Goal: Contribute content: Add original content to the website for others to see

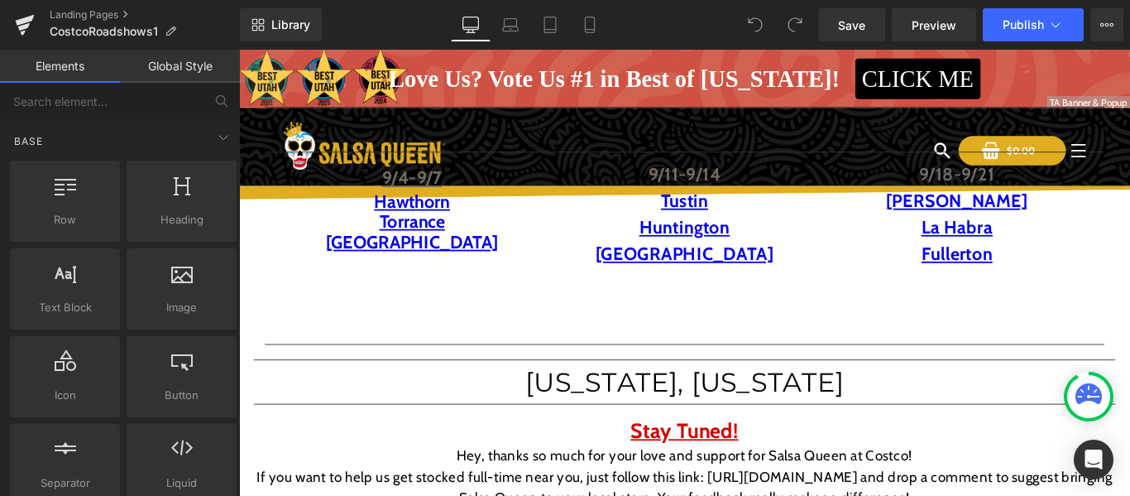
scroll to position [1031, 0]
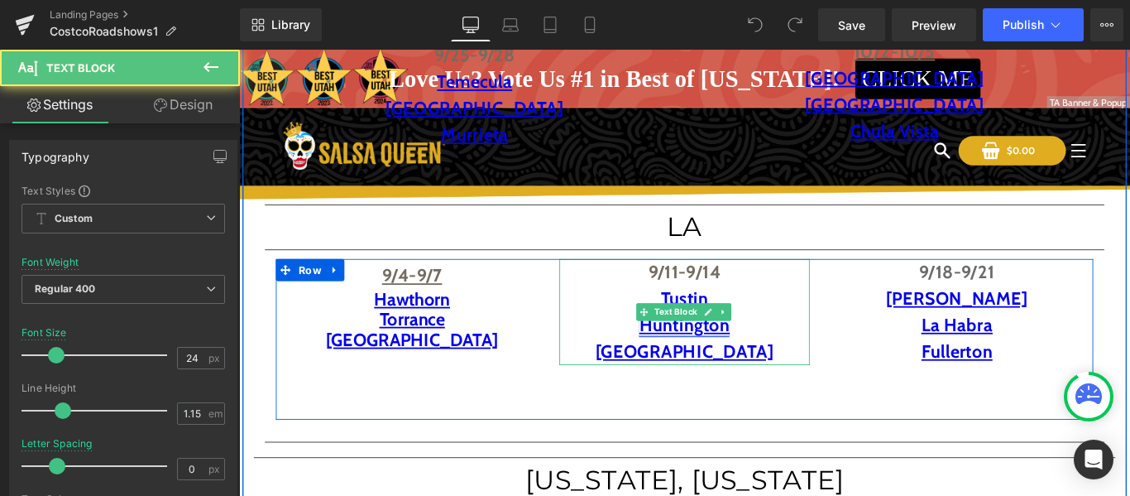
click at [713, 360] on link "Huntington" at bounding box center [740, 359] width 102 height 24
click at [734, 361] on link "Huntington" at bounding box center [740, 359] width 102 height 24
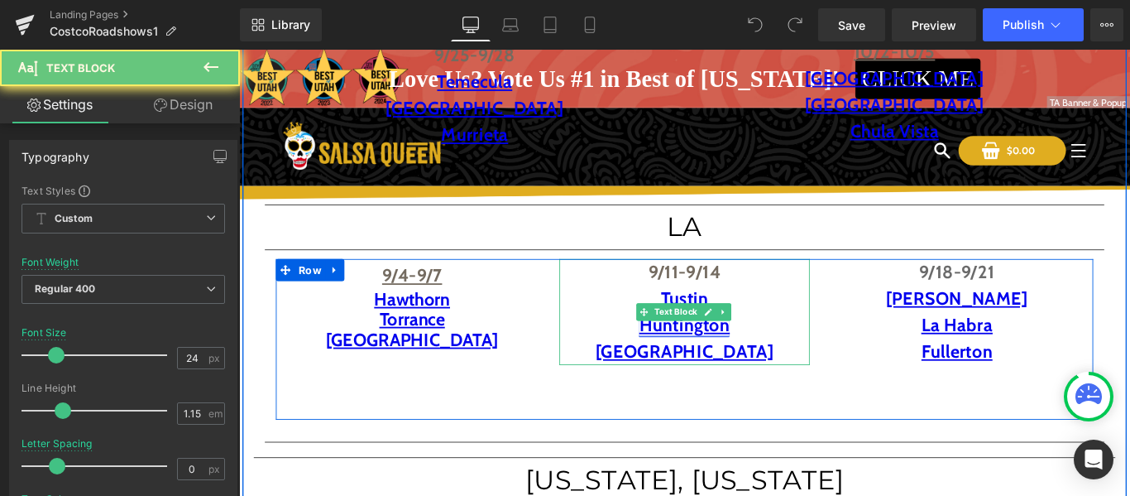
click at [734, 361] on link "Huntington" at bounding box center [740, 359] width 102 height 24
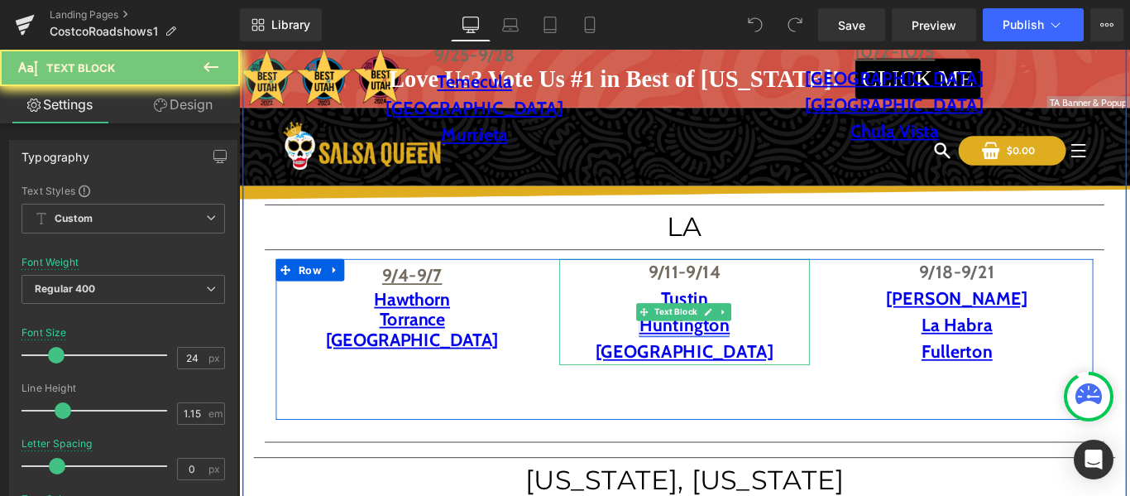
click at [734, 361] on link "Huntington" at bounding box center [740, 359] width 102 height 24
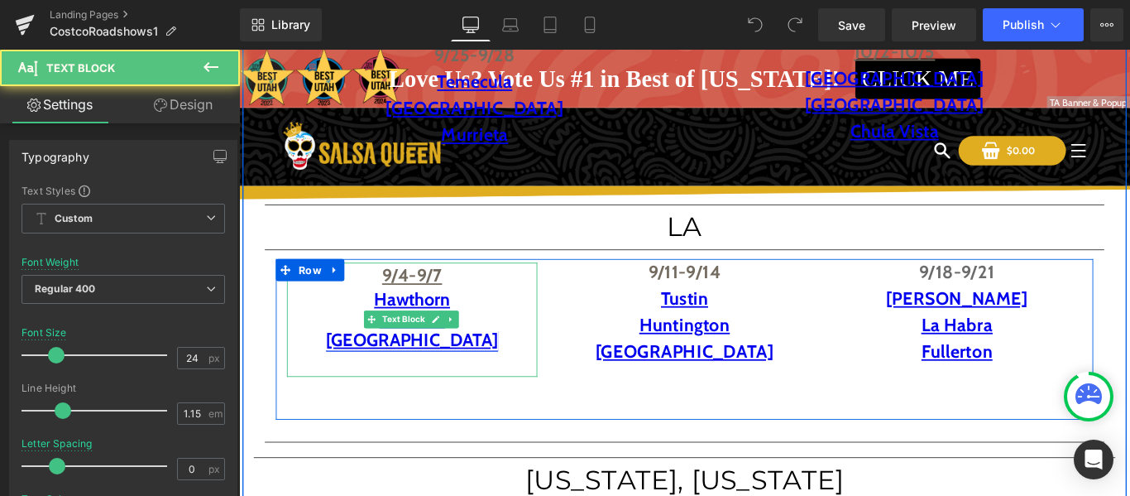
click at [438, 377] on link "[GEOGRAPHIC_DATA]" at bounding box center [434, 375] width 194 height 24
click at [508, 378] on div "[GEOGRAPHIC_DATA]" at bounding box center [433, 390] width 281 height 53
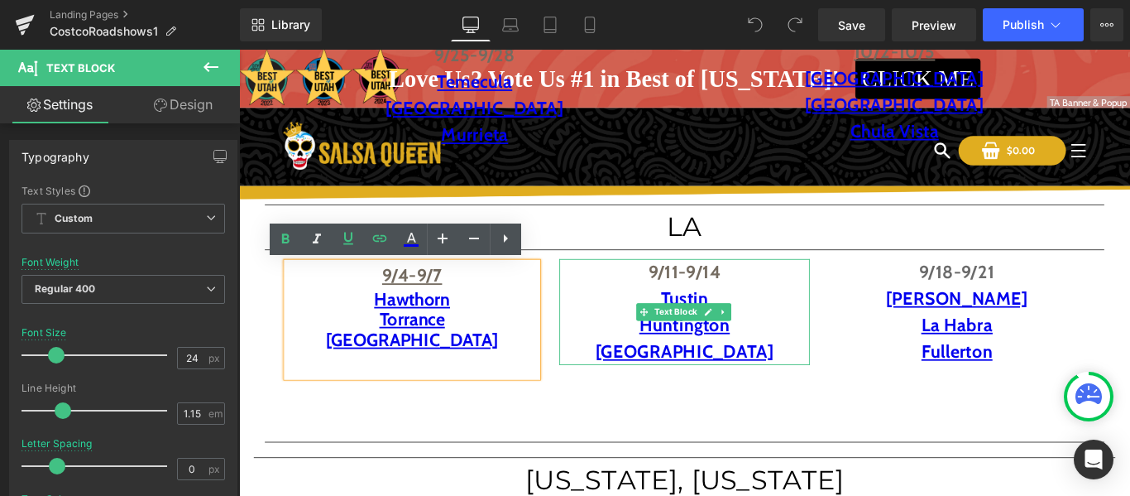
click at [650, 342] on p "Tustin" at bounding box center [739, 329] width 281 height 30
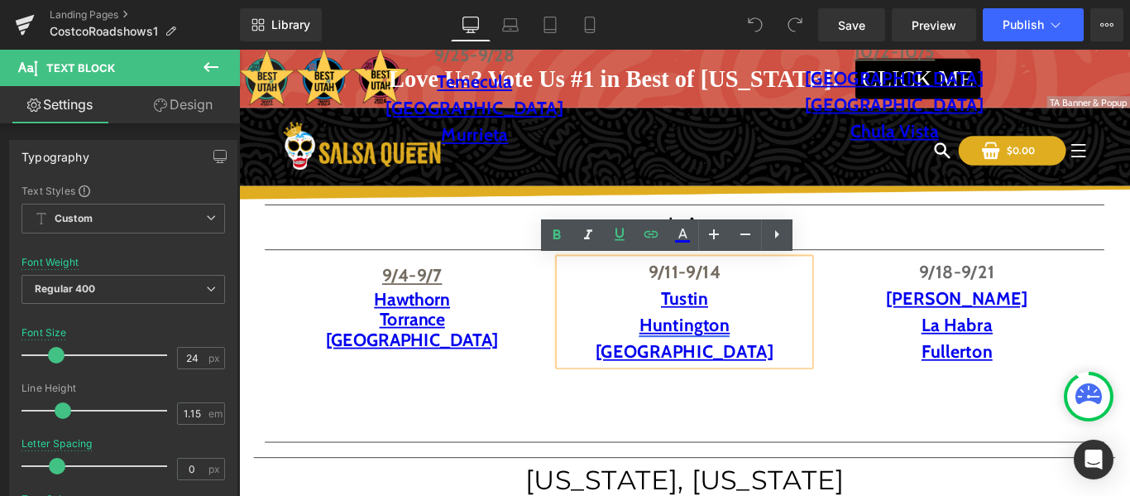
click at [691, 357] on link "Huntington" at bounding box center [740, 359] width 102 height 24
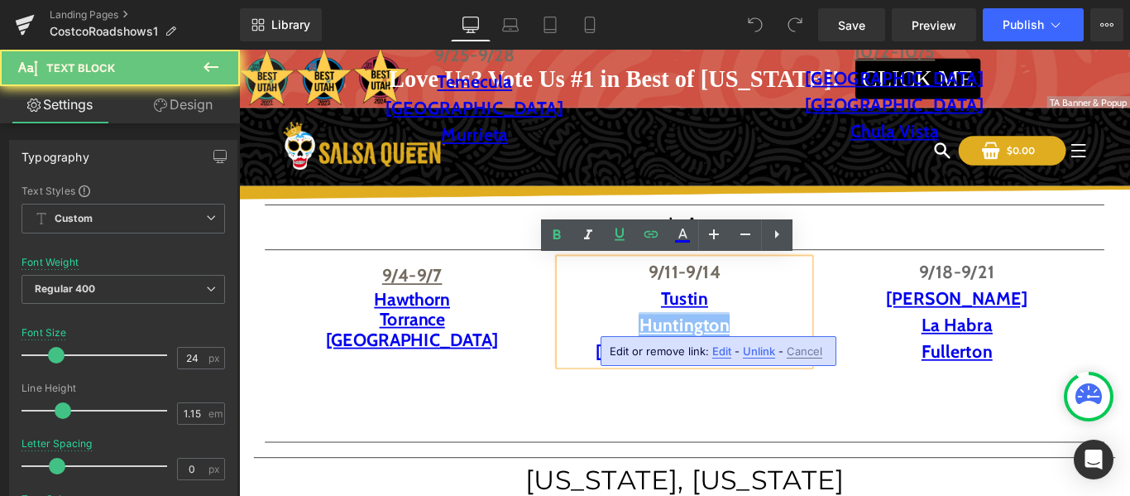
click at [691, 357] on link "Huntington" at bounding box center [740, 359] width 102 height 24
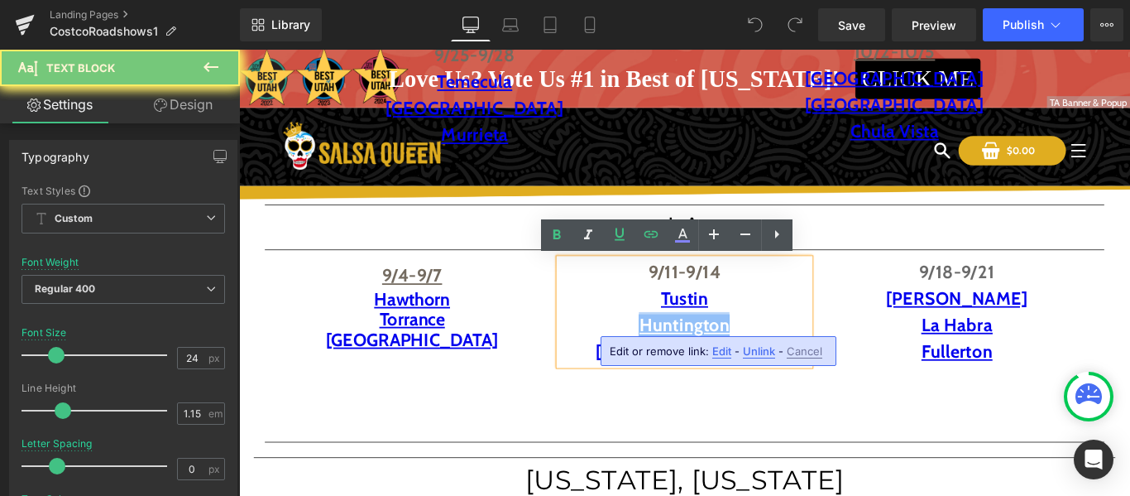
click at [691, 357] on link "Huntington" at bounding box center [740, 359] width 102 height 24
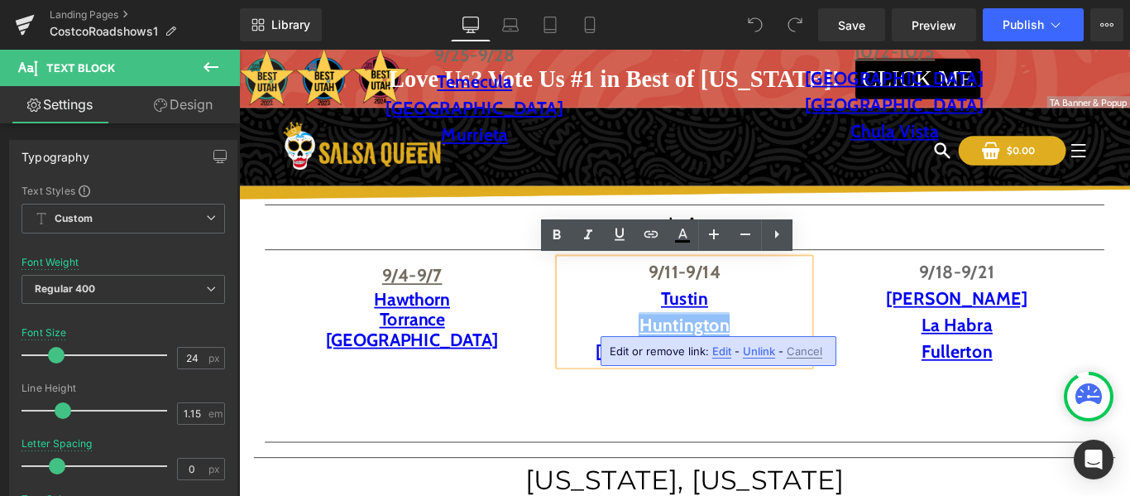
copy link "Huntington"
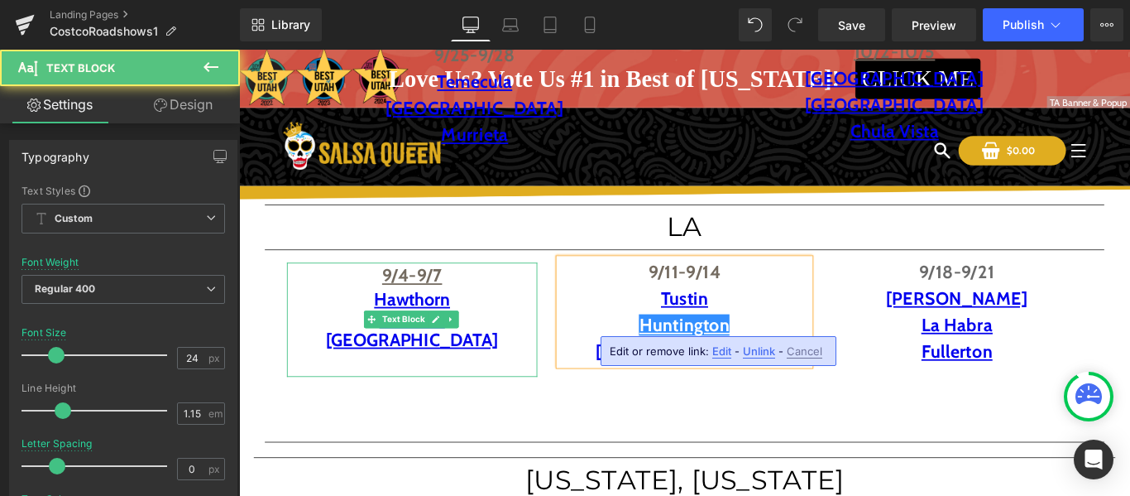
click at [499, 359] on div "Torrance" at bounding box center [433, 352] width 281 height 23
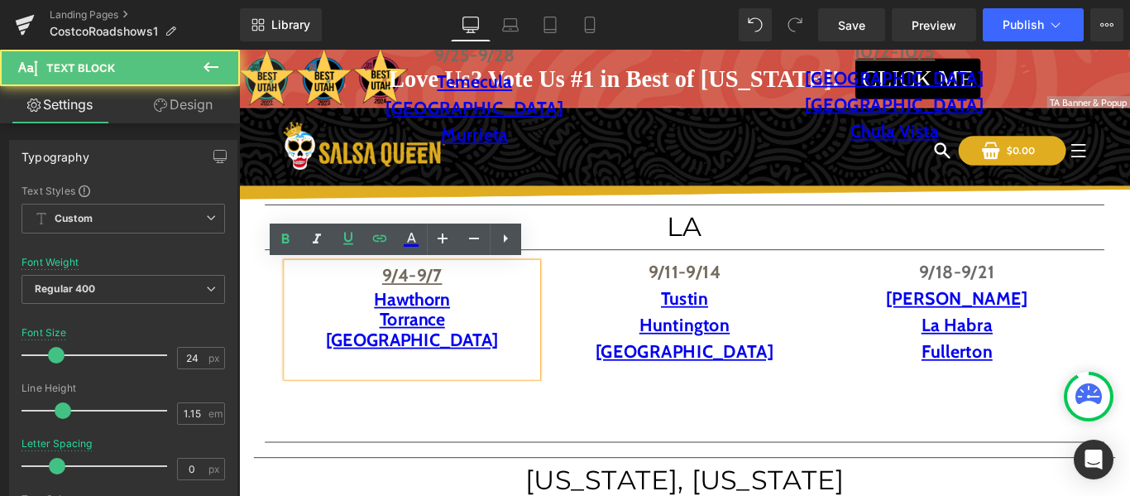
click at [479, 330] on div "Hawthorn" at bounding box center [433, 330] width 281 height 23
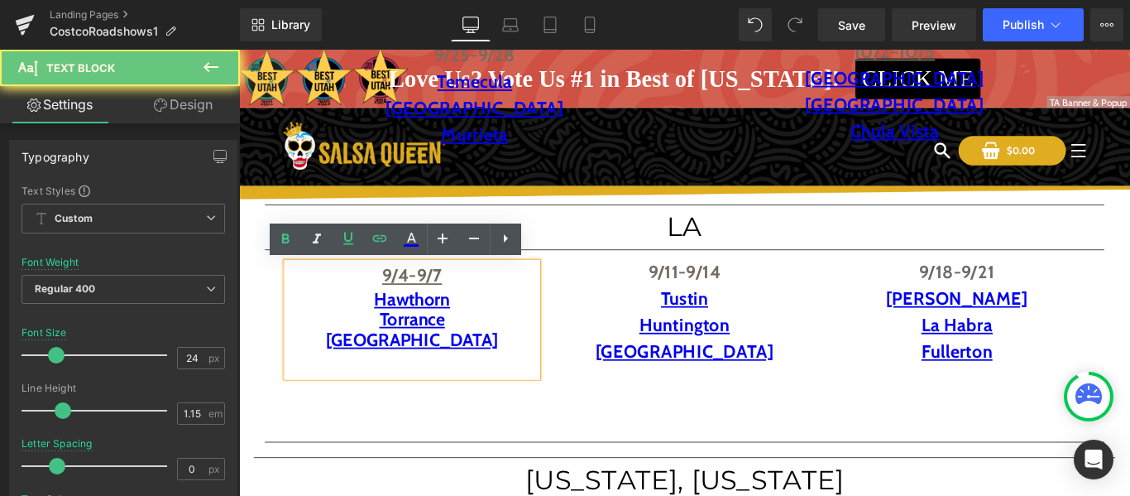
click at [479, 330] on div "Hawthorn" at bounding box center [433, 330] width 281 height 23
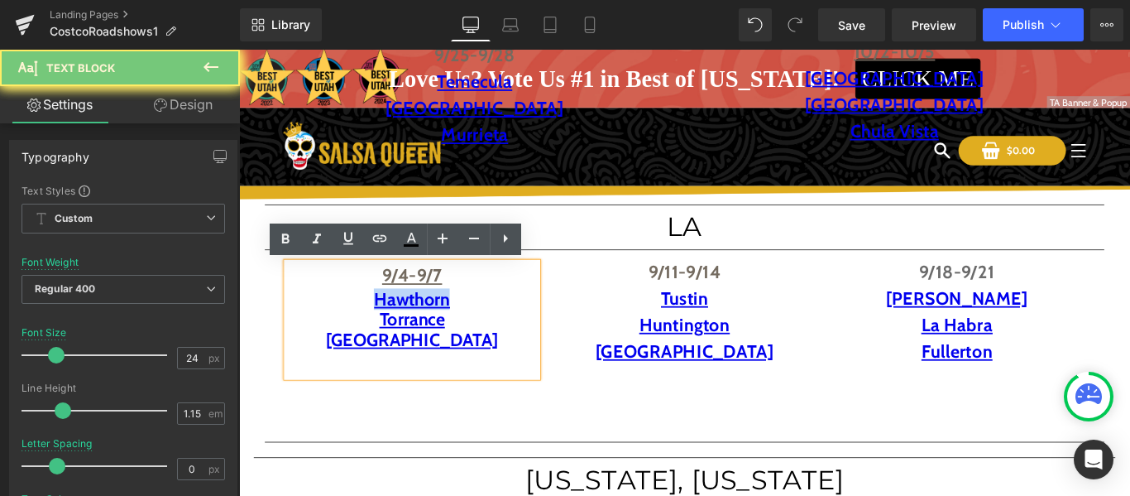
click at [479, 330] on div "Hawthorn" at bounding box center [433, 330] width 281 height 23
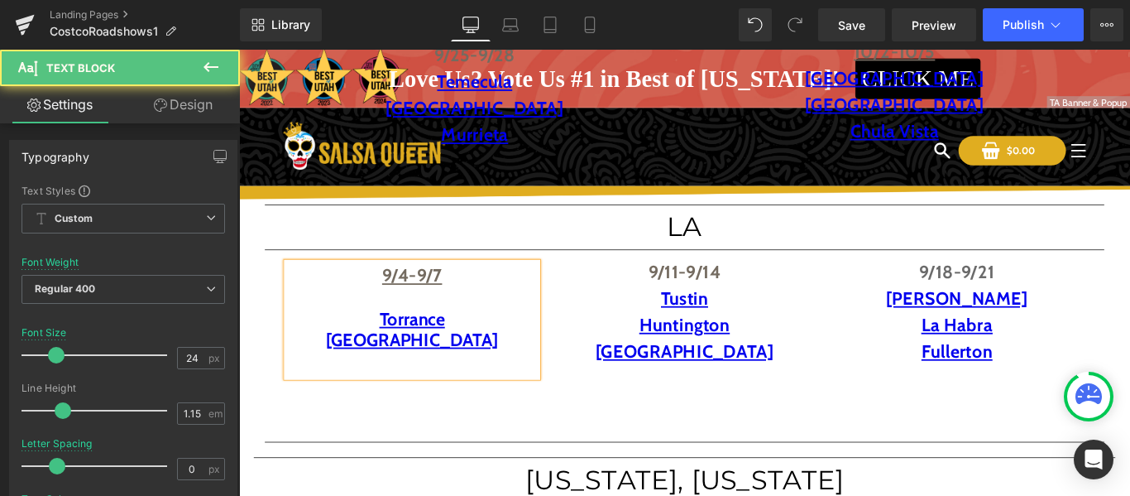
click at [423, 331] on div at bounding box center [433, 330] width 281 height 23
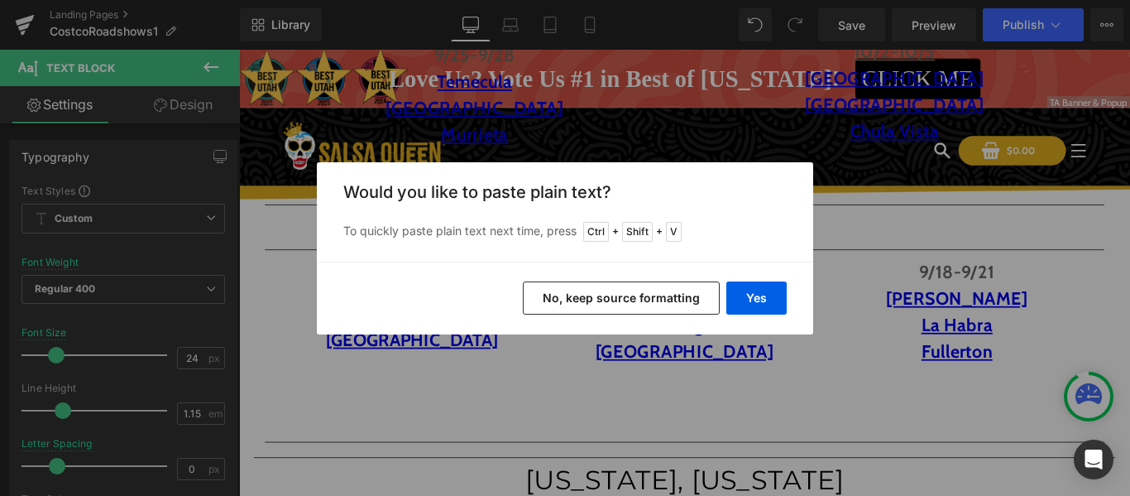
click at [672, 300] on button "No, keep source formatting" at bounding box center [621, 297] width 197 height 33
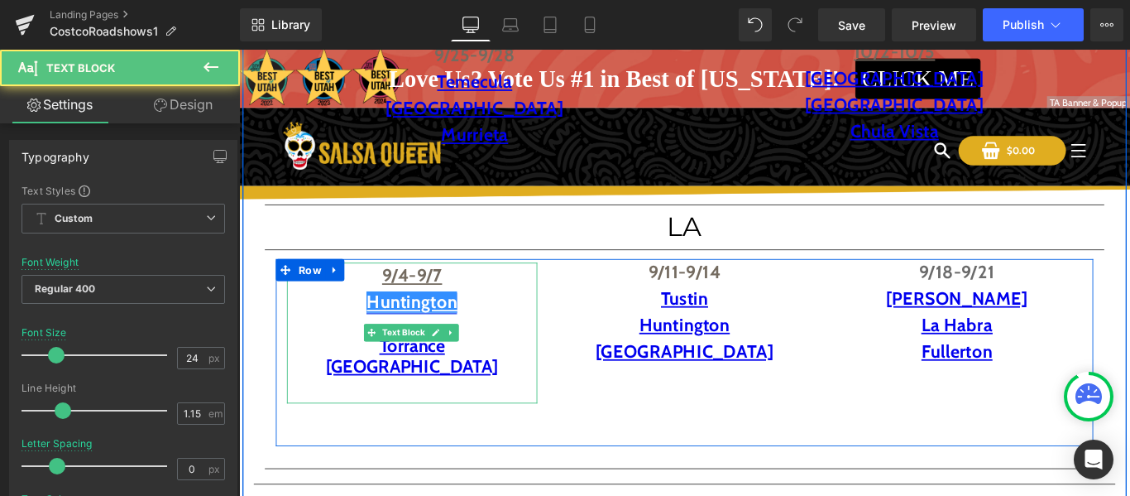
click at [364, 384] on div "Torrance" at bounding box center [433, 382] width 281 height 23
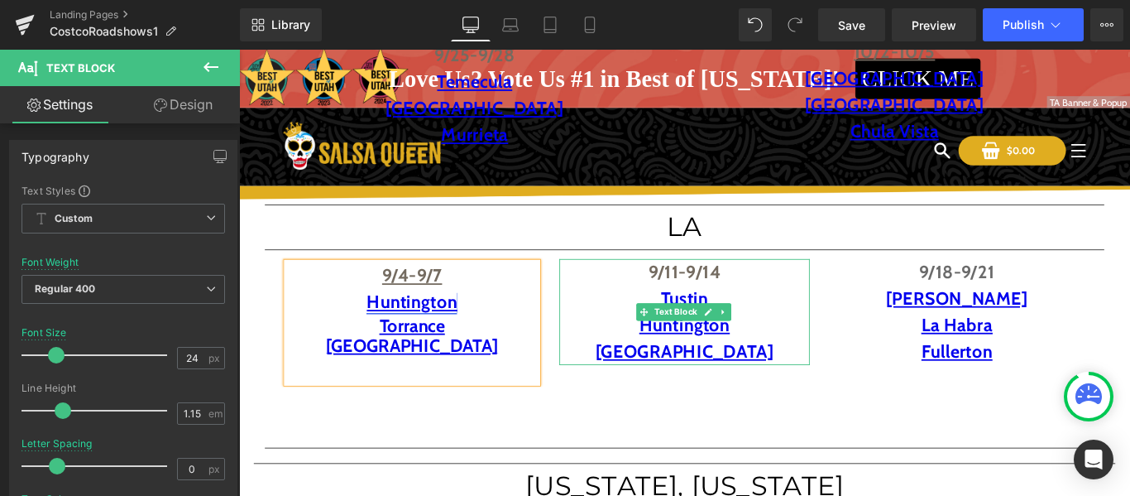
click at [790, 365] on p "Huntington" at bounding box center [739, 359] width 281 height 30
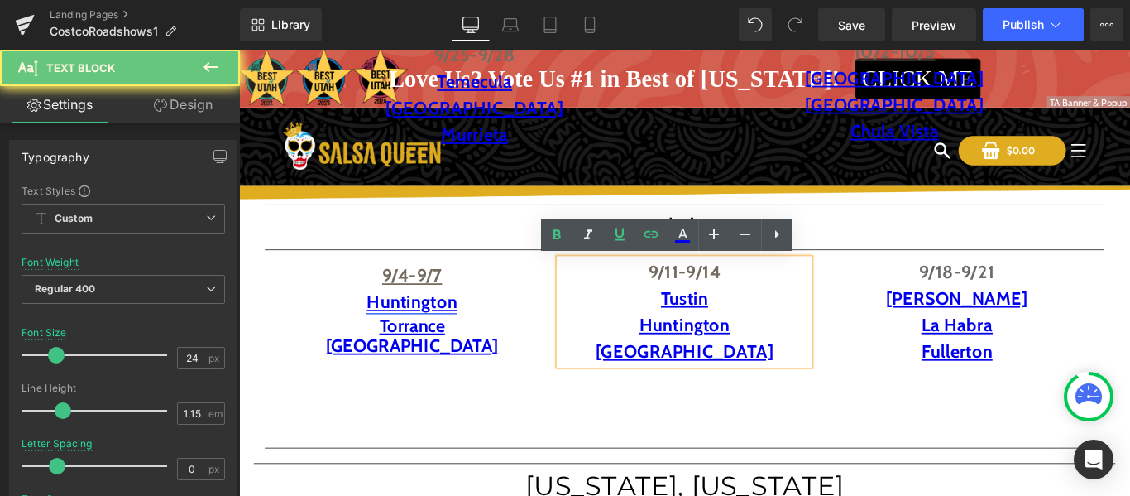
click at [790, 365] on p "Huntington" at bounding box center [739, 359] width 281 height 30
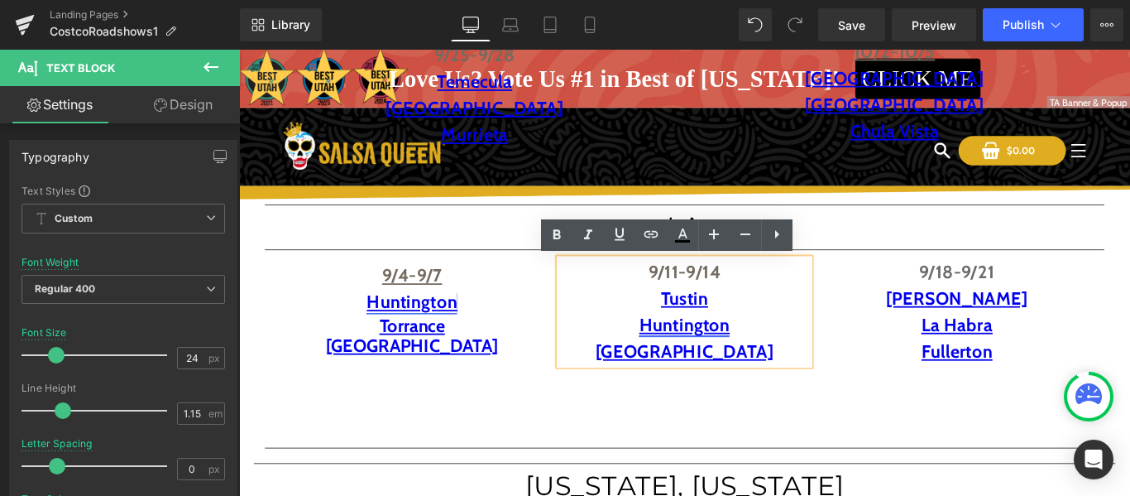
click at [747, 357] on link "Huntington" at bounding box center [740, 359] width 102 height 24
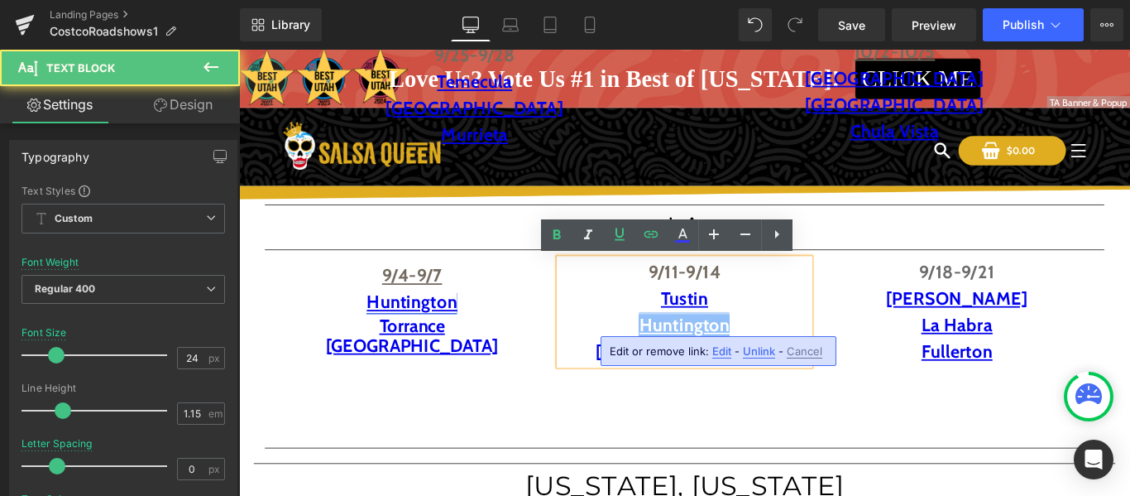
click at [747, 357] on link "Huntington" at bounding box center [740, 359] width 102 height 24
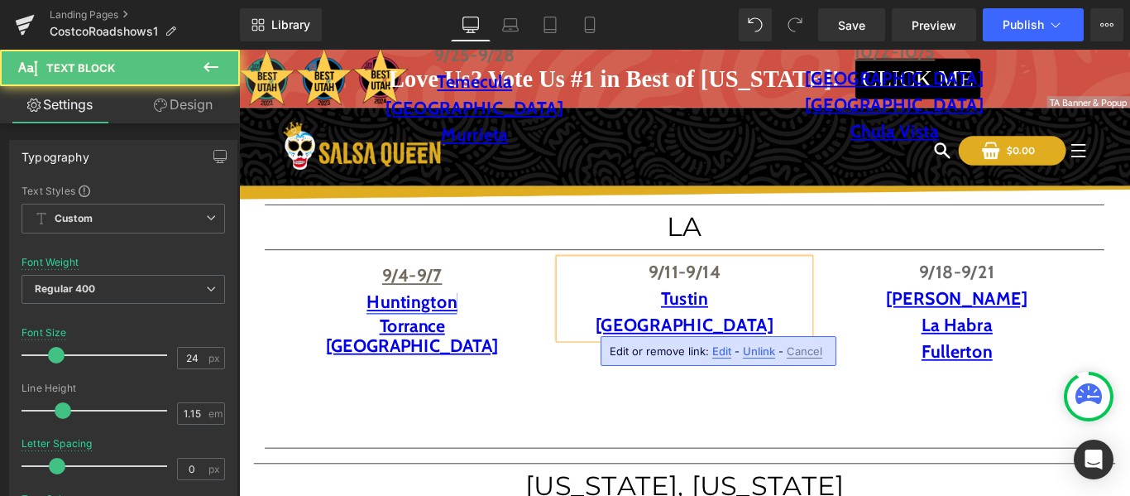
click at [777, 330] on p "Tustin" at bounding box center [739, 329] width 281 height 30
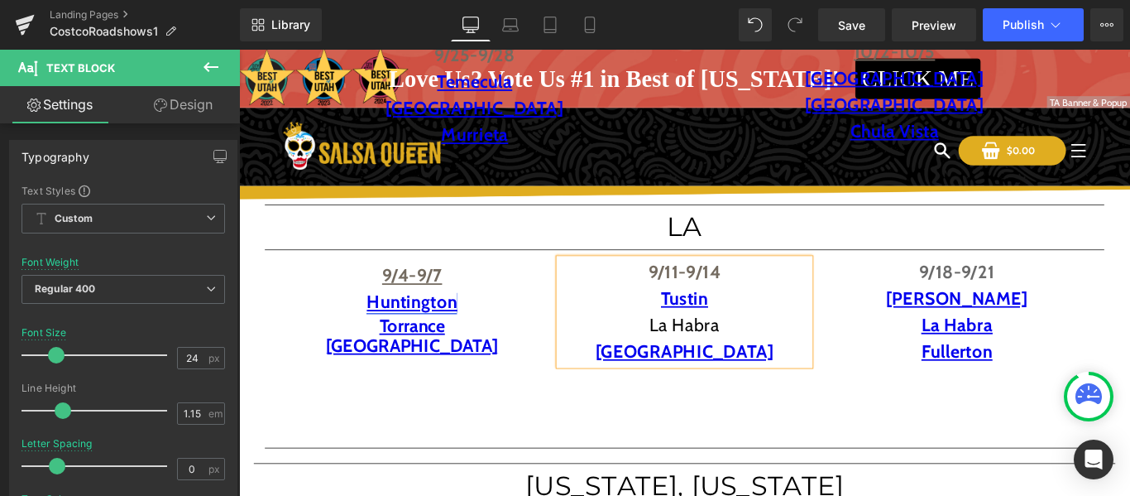
click at [753, 357] on p "La Habra" at bounding box center [739, 359] width 281 height 30
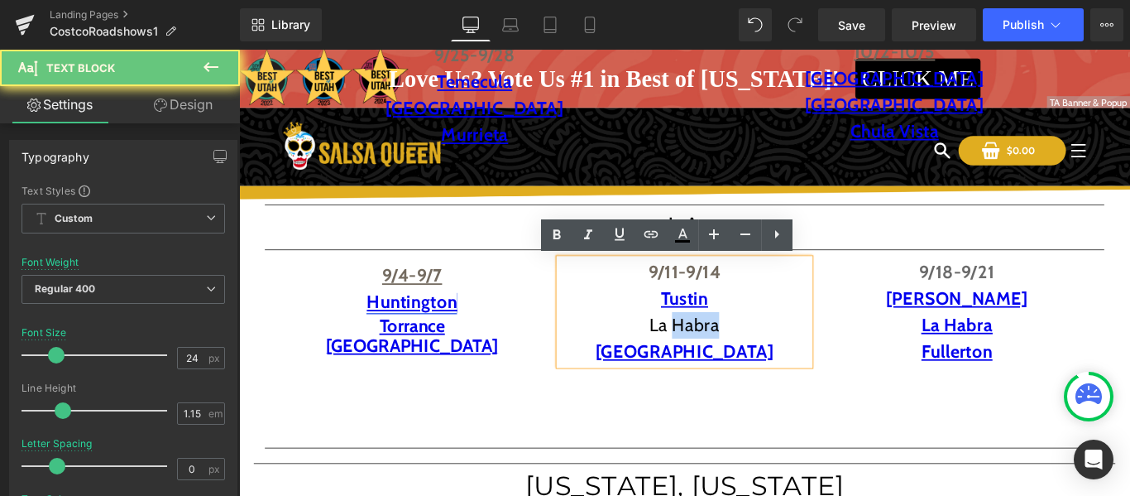
click at [753, 357] on p "La Habra" at bounding box center [739, 359] width 281 height 30
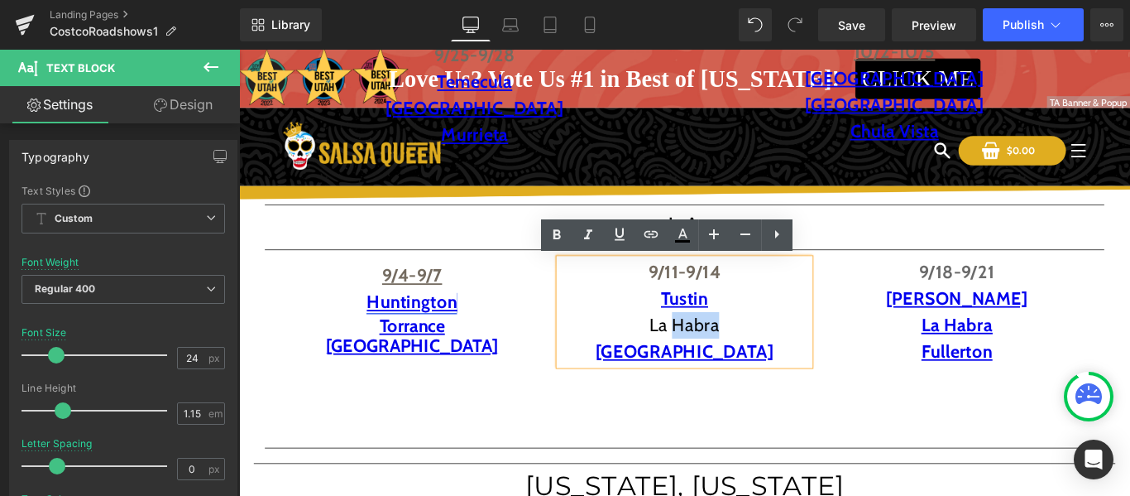
click at [753, 357] on p "La Habra" at bounding box center [739, 359] width 281 height 30
drag, startPoint x: 681, startPoint y: 359, endPoint x: 801, endPoint y: 365, distance: 120.1
click at [801, 365] on p "La Habra" at bounding box center [739, 359] width 281 height 30
click at [651, 236] on icon at bounding box center [651, 234] width 20 height 20
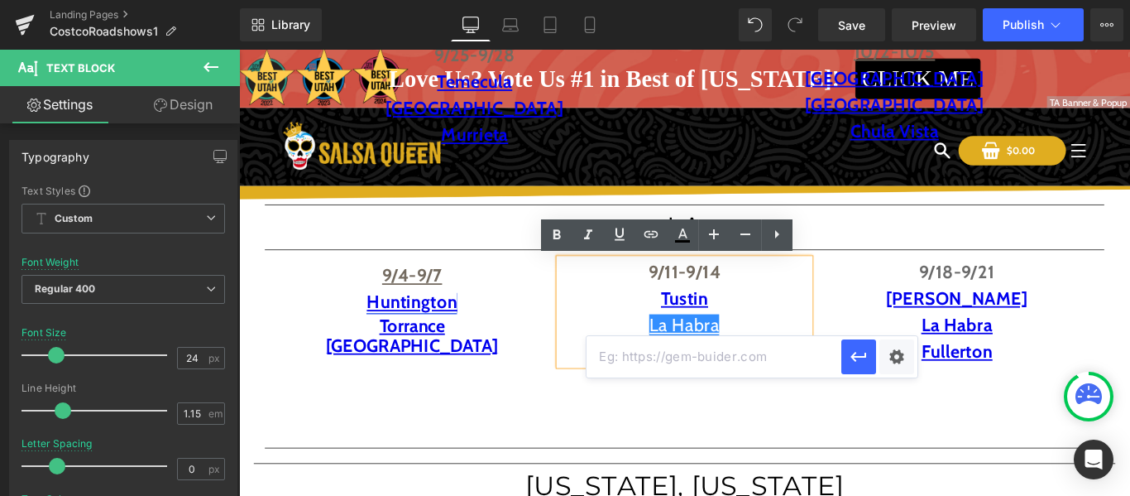
click at [661, 360] on input "text" at bounding box center [714, 356] width 255 height 41
paste input "[URL][DOMAIN_NAME]"
type input "[URL][DOMAIN_NAME]"
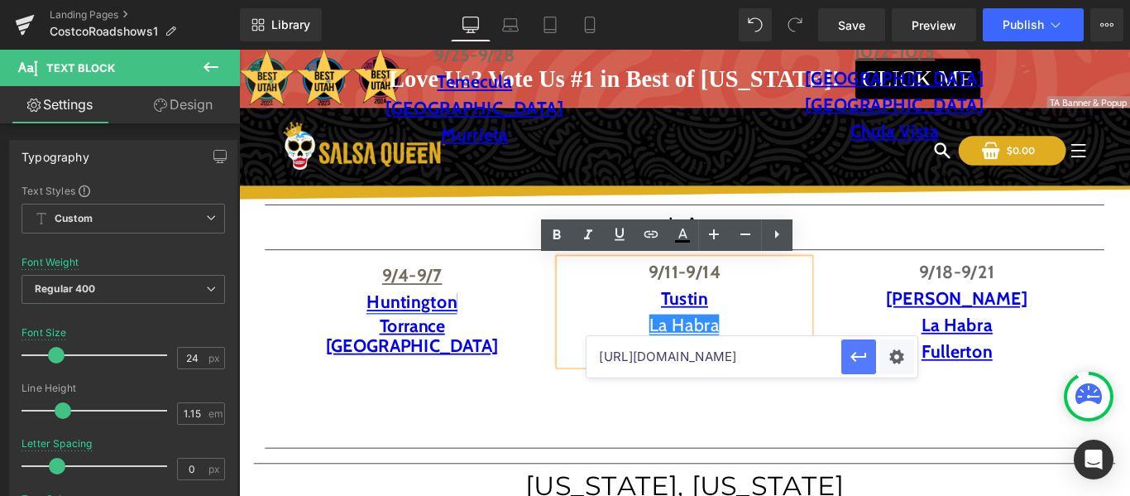
click at [856, 357] on icon "button" at bounding box center [860, 357] width 16 height 10
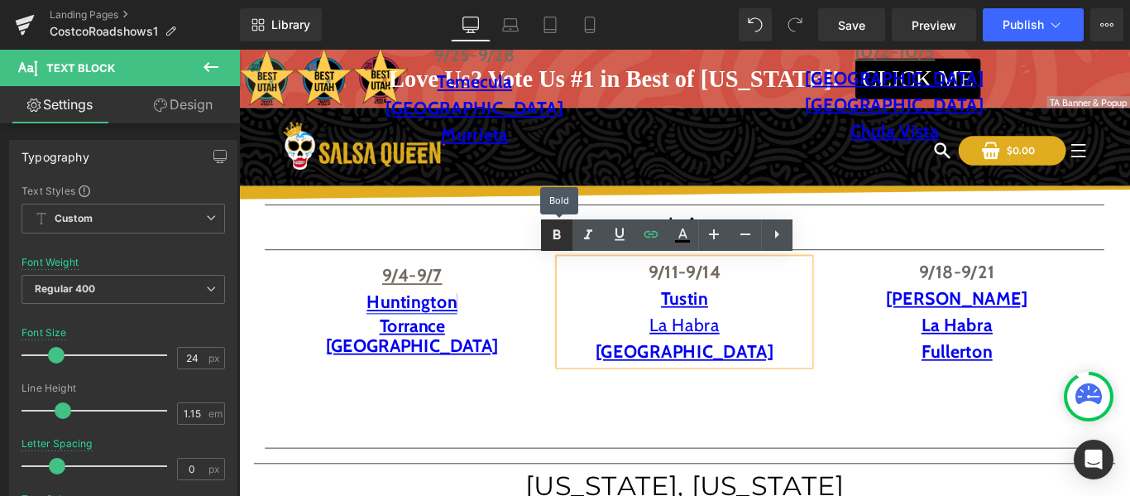
click at [559, 235] on icon at bounding box center [557, 234] width 7 height 10
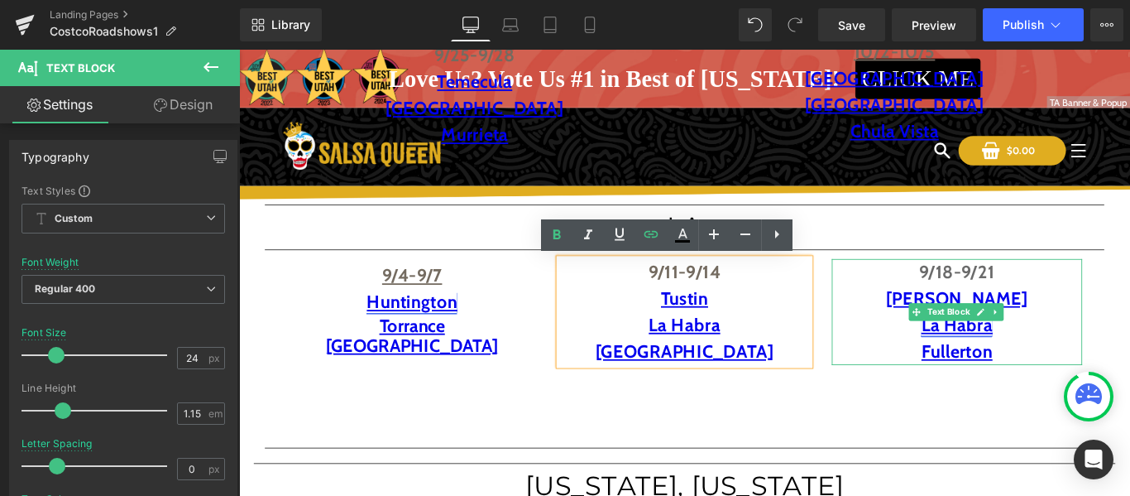
click at [1055, 365] on link "La Habra" at bounding box center [1045, 359] width 80 height 24
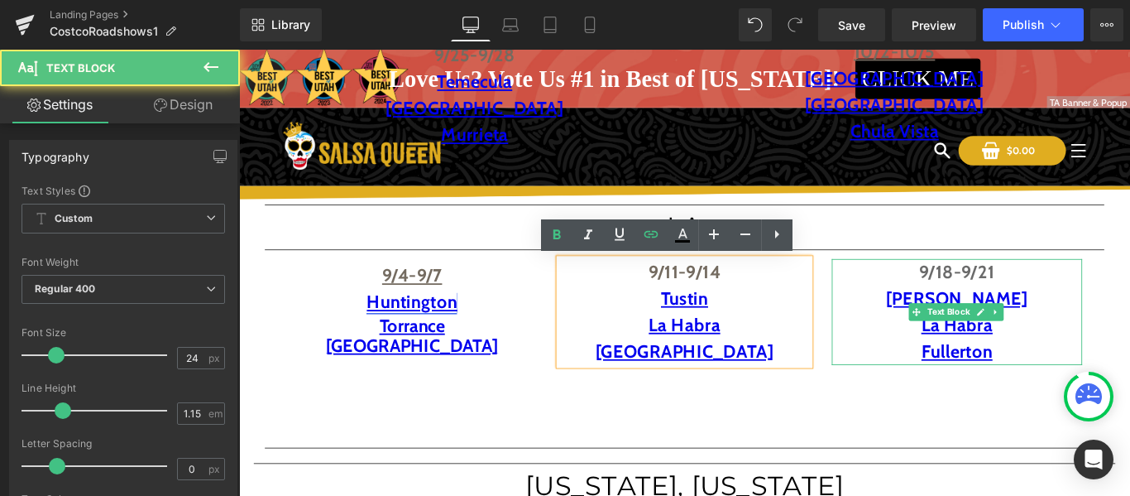
click at [1101, 362] on p "La Habra" at bounding box center [1045, 359] width 281 height 30
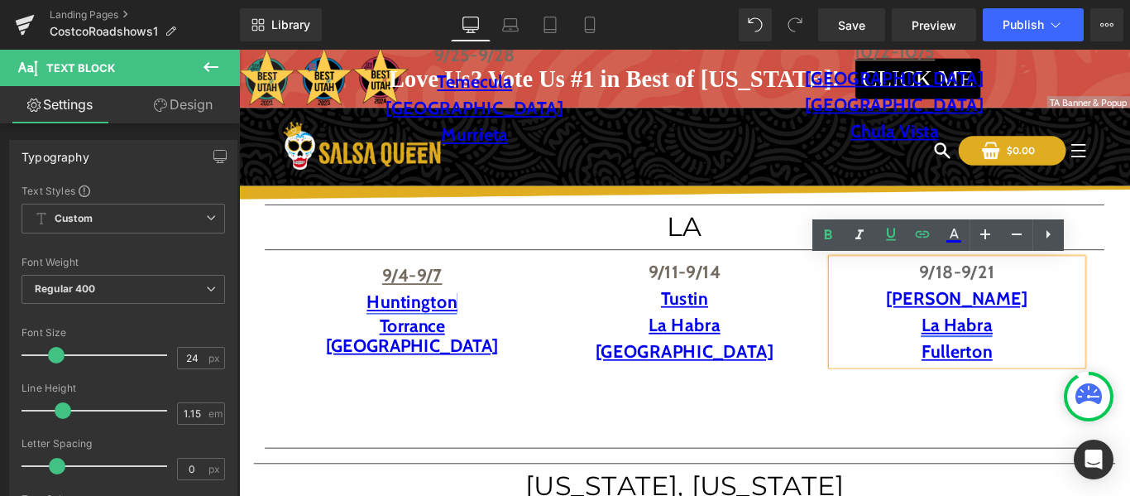
click at [1043, 369] on link "La Habra" at bounding box center [1045, 359] width 80 height 24
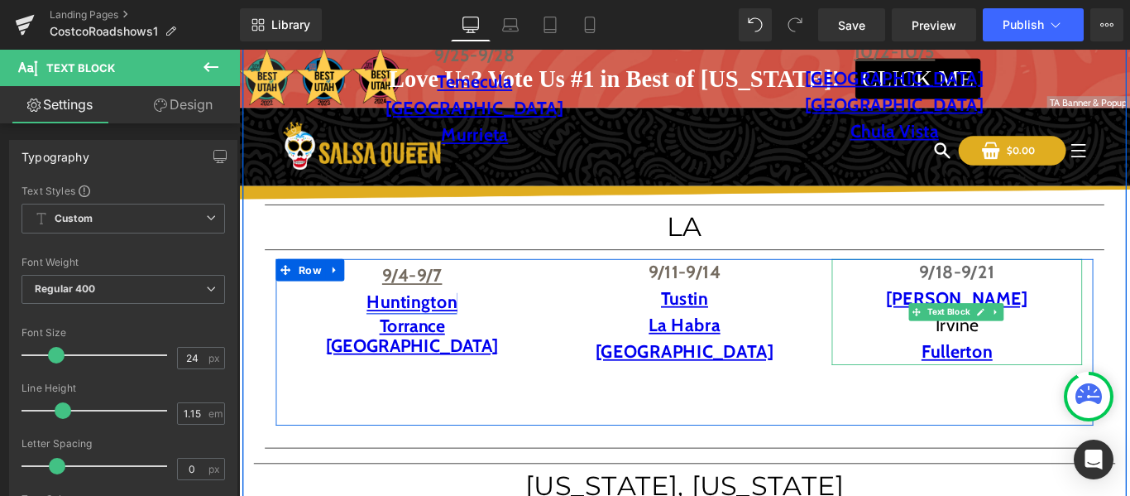
click at [1025, 364] on p "Irvine" at bounding box center [1045, 359] width 281 height 30
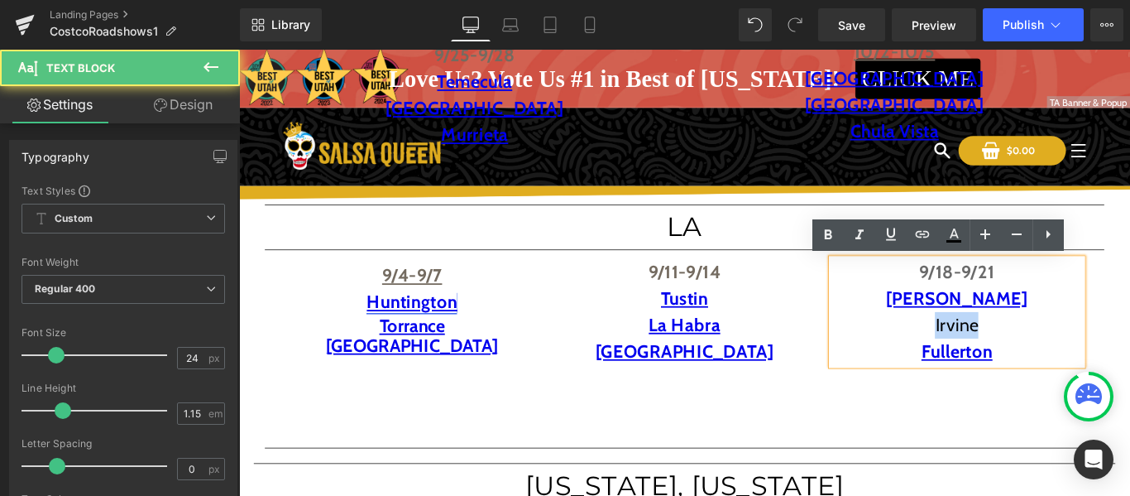
click at [1025, 364] on p "Irvine" at bounding box center [1045, 359] width 281 height 30
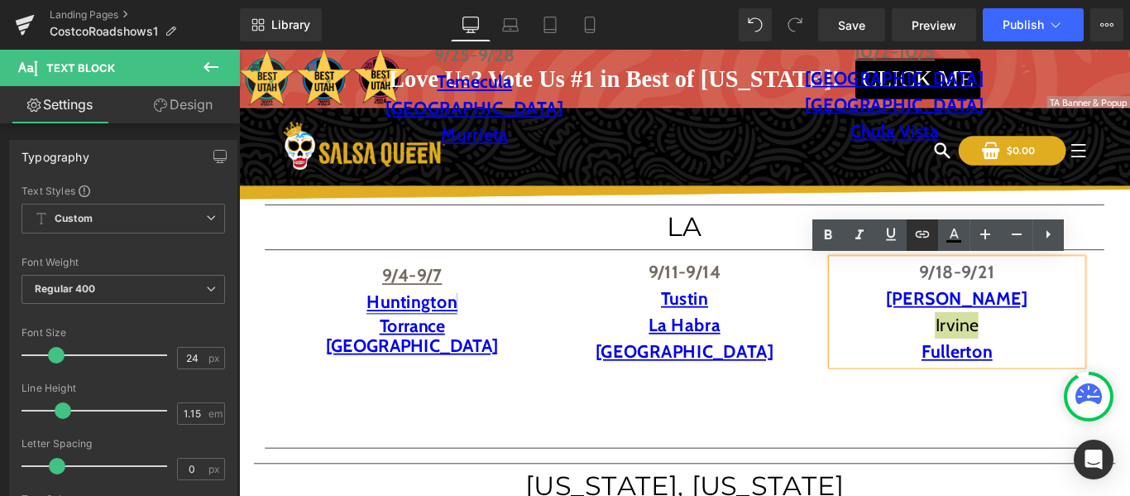
click at [922, 238] on icon at bounding box center [923, 234] width 20 height 20
click at [967, 372] on input "[URL][DOMAIN_NAME]" at bounding box center [1019, 356] width 255 height 41
paste input "[URL][DOMAIN_NAME]"
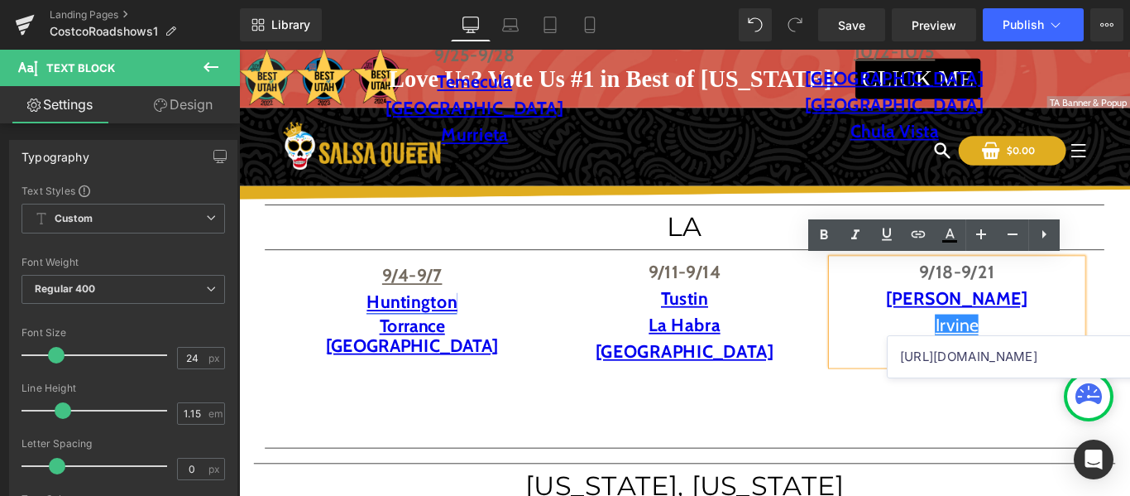
scroll to position [0, 44]
type input "[URL][DOMAIN_NAME]"
click at [817, 231] on icon at bounding box center [824, 235] width 20 height 20
click at [854, 248] on h1 "LA" at bounding box center [739, 249] width 943 height 32
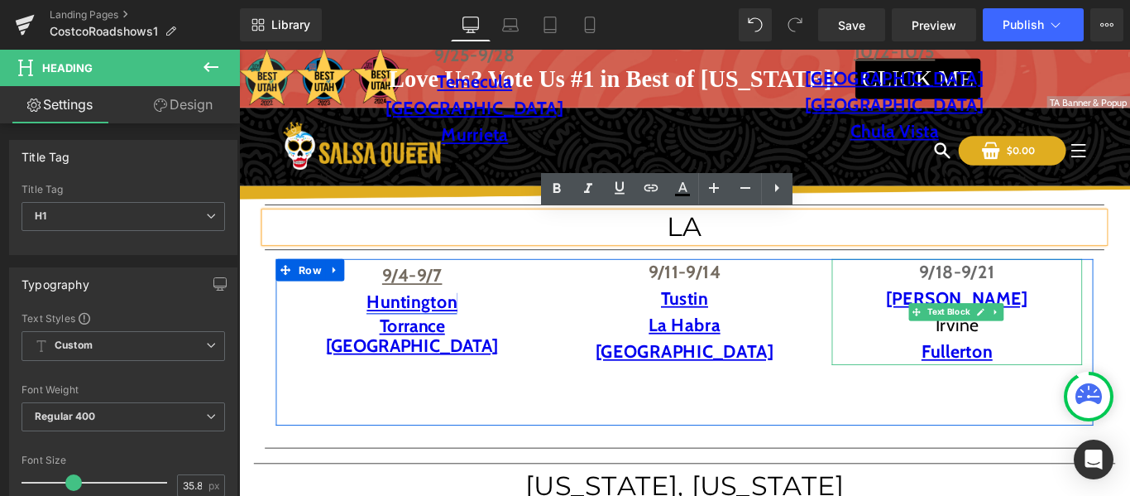
click at [1023, 361] on p "Irvine" at bounding box center [1045, 359] width 281 height 30
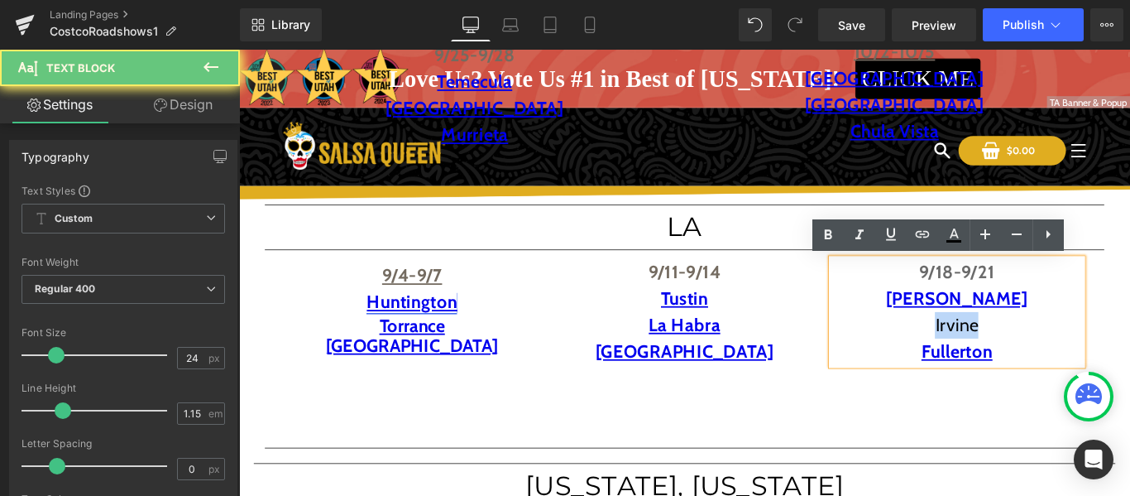
click at [1023, 361] on p "Irvine" at bounding box center [1045, 359] width 281 height 30
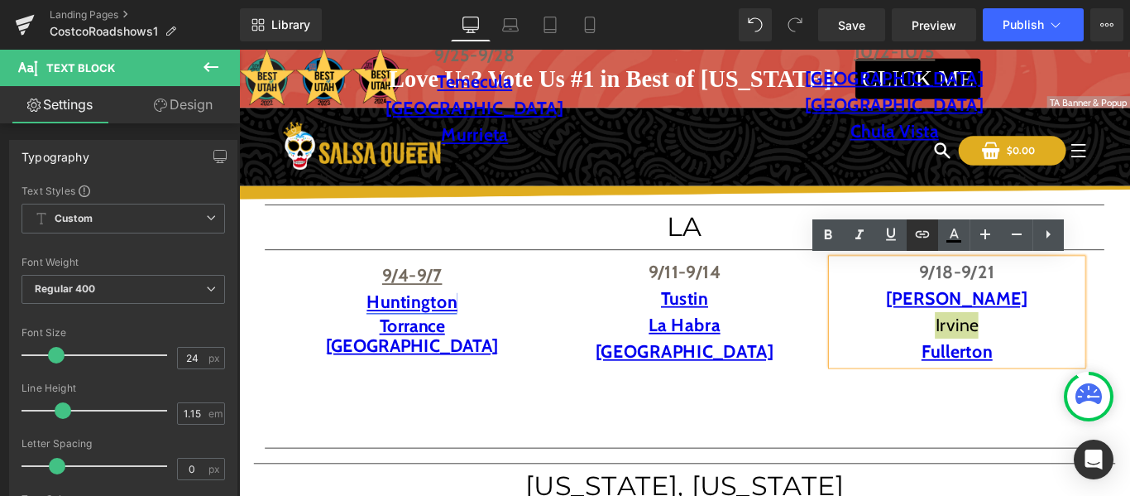
click at [928, 234] on icon at bounding box center [923, 234] width 20 height 20
click at [957, 357] on input "[URL][DOMAIN_NAME]" at bounding box center [1019, 356] width 255 height 41
paste input "[URL][DOMAIN_NAME]"
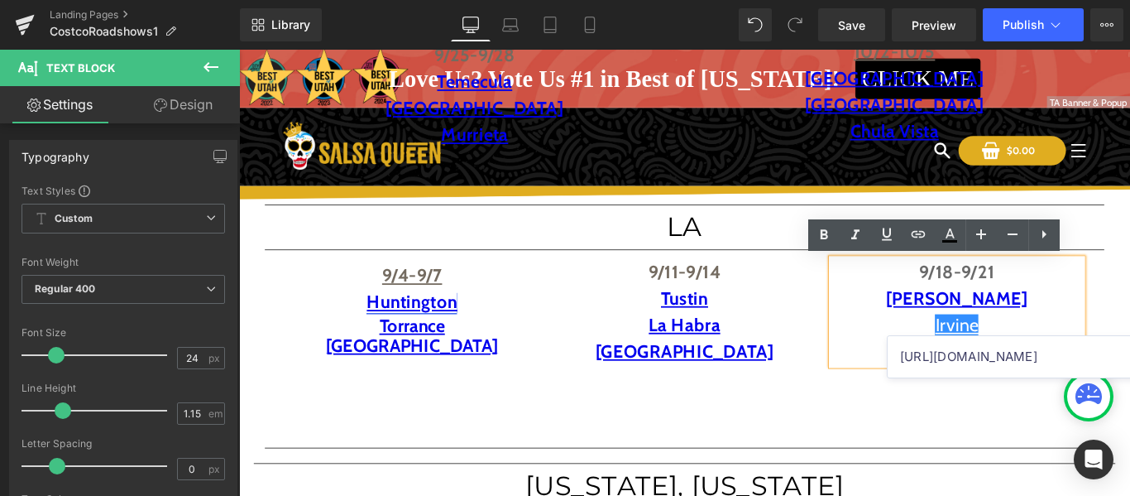
scroll to position [0, 44]
type input "[URL][DOMAIN_NAME]"
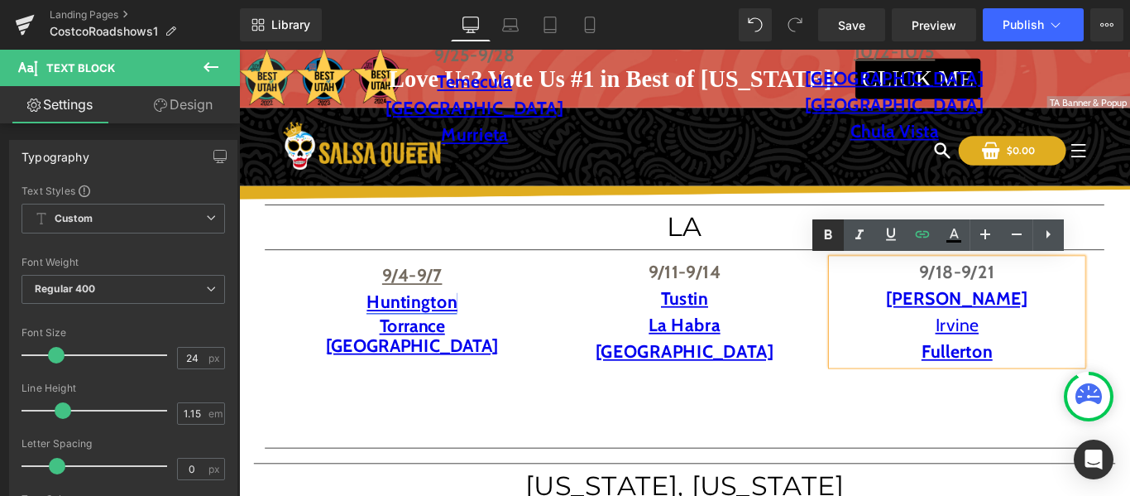
click at [832, 233] on icon at bounding box center [828, 235] width 20 height 20
click at [851, 242] on h1 "LA" at bounding box center [739, 249] width 943 height 32
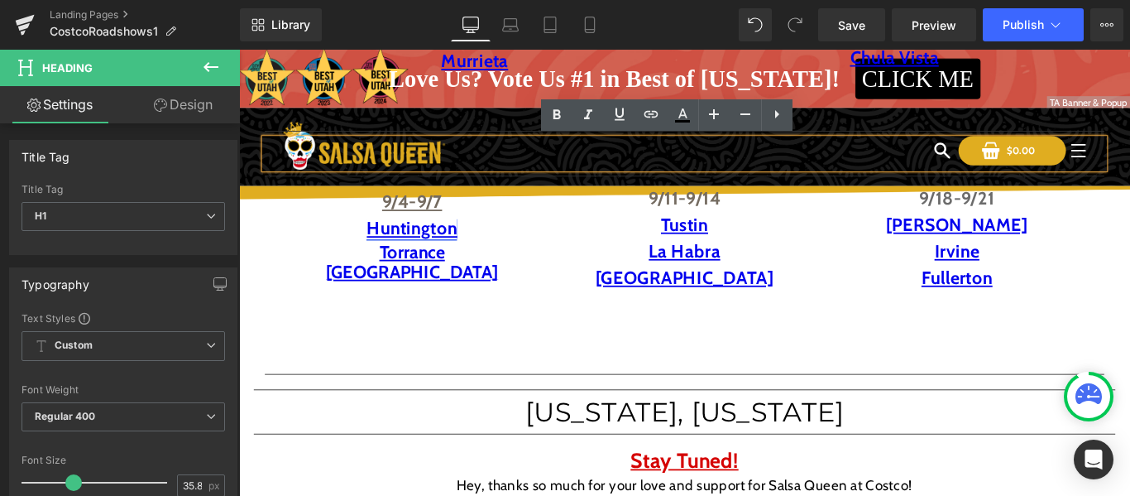
scroll to position [1031, 0]
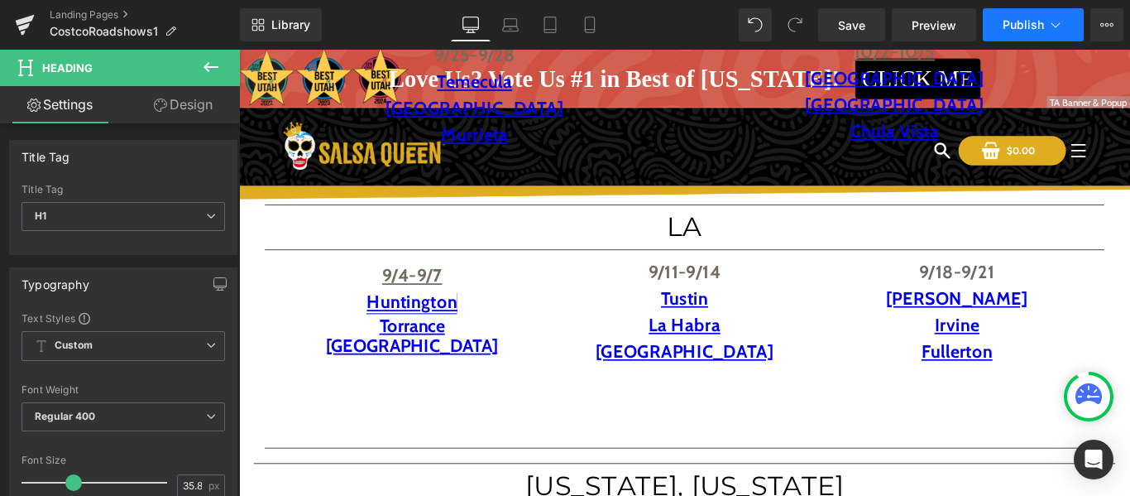
click at [1008, 27] on span "Publish" at bounding box center [1023, 24] width 41 height 13
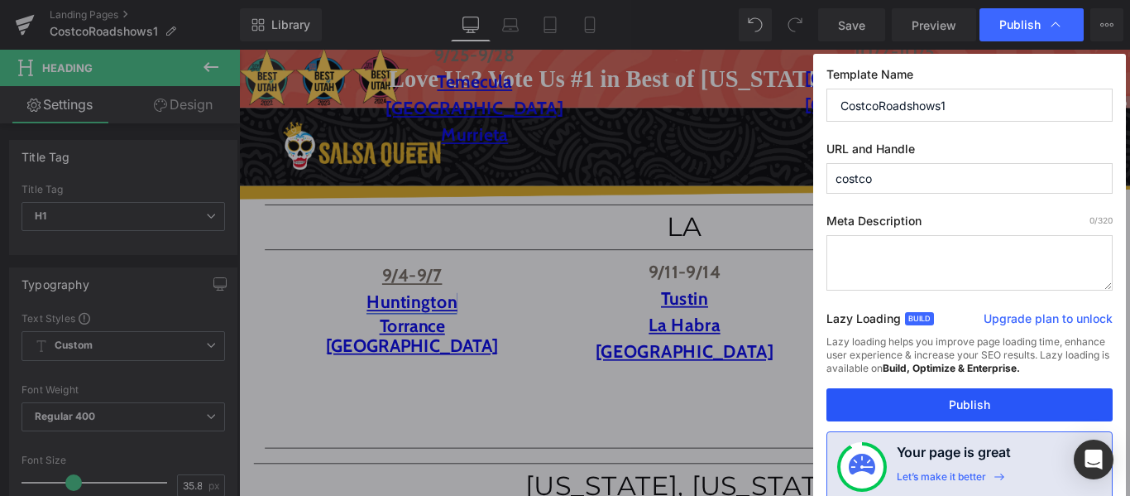
click at [907, 398] on button "Publish" at bounding box center [970, 404] width 286 height 33
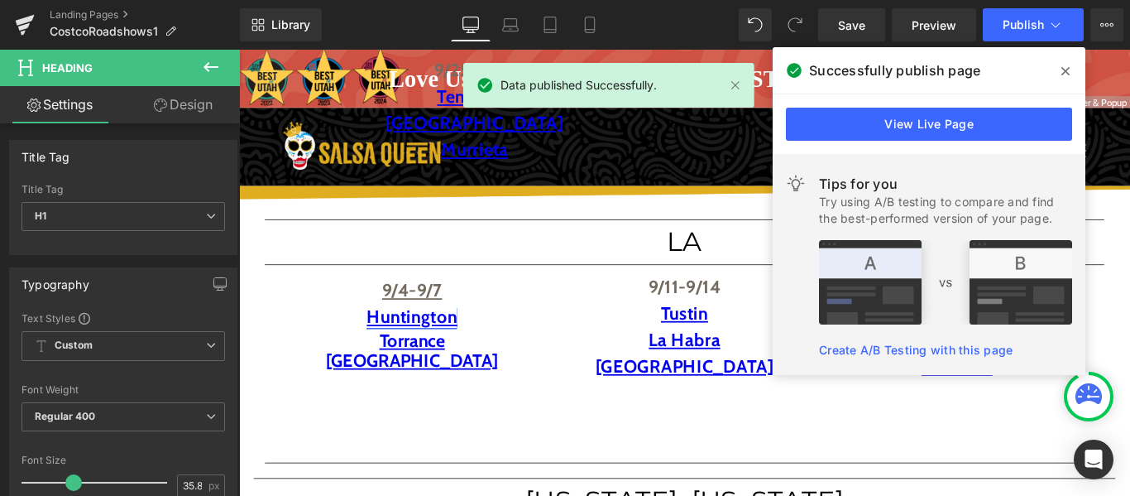
scroll to position [1022, 0]
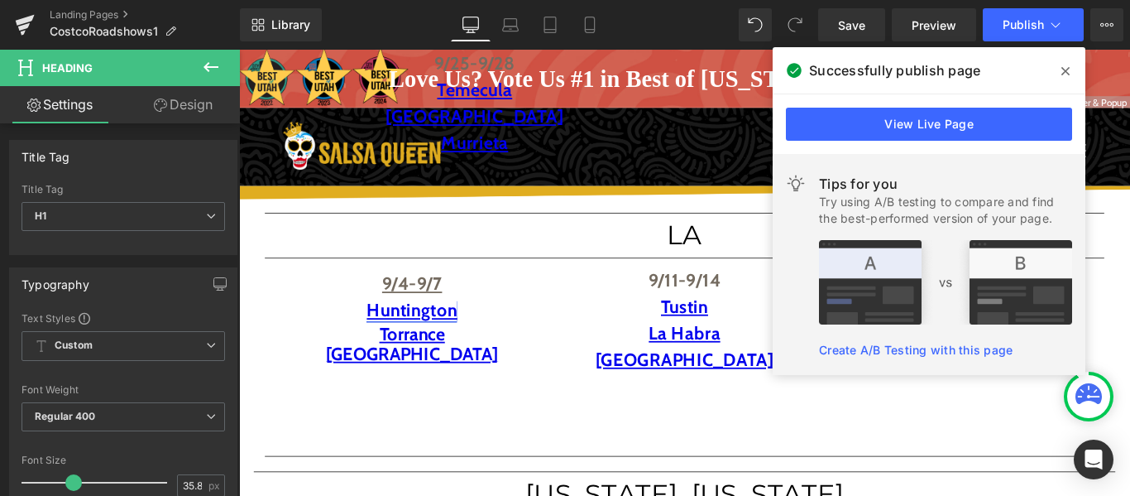
click at [1065, 77] on icon at bounding box center [1066, 71] width 8 height 13
